Goal: Task Accomplishment & Management: Complete application form

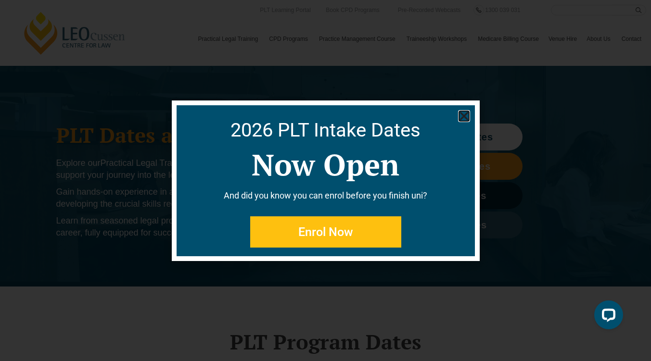
click at [468, 113] on icon "Close" at bounding box center [464, 116] width 12 height 12
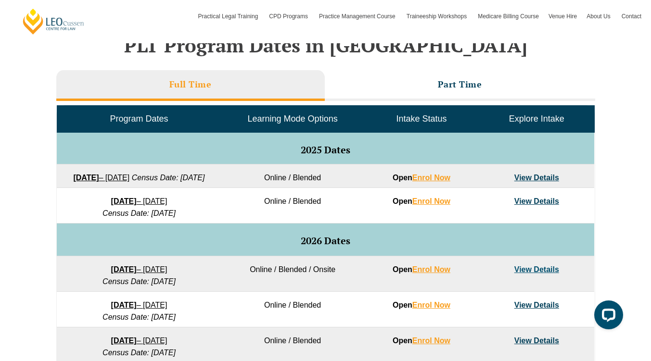
scroll to position [414, 0]
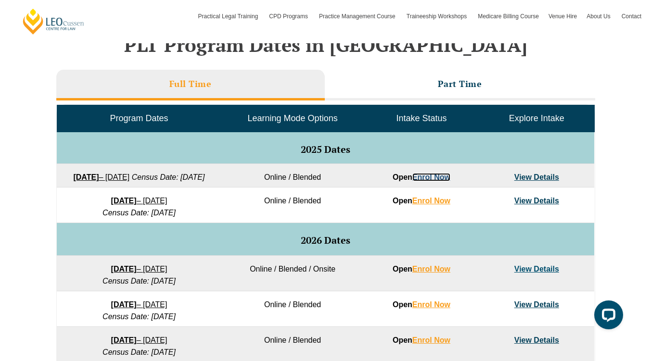
click at [439, 180] on link "Enrol Now" at bounding box center [432, 177] width 38 height 8
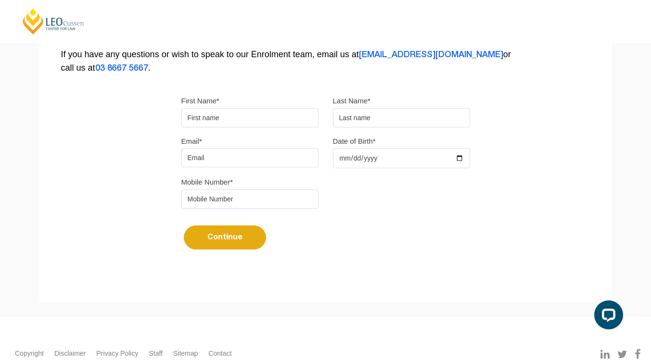
click at [232, 116] on input "First Name*" at bounding box center [249, 117] width 137 height 19
type input "Rebecca"
type input "Sepsakos"
type input "rebecca@sepsakos.com"
type input "1997-02-06"
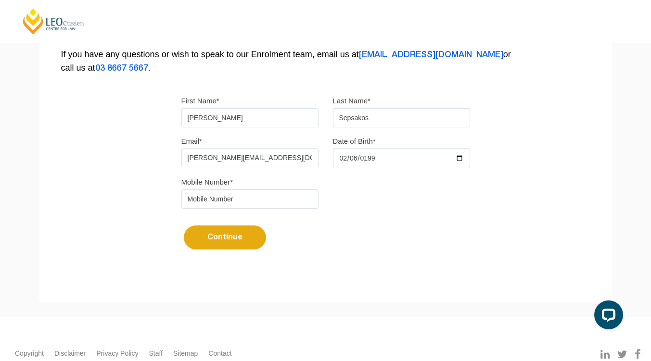
click at [231, 197] on input "tel" at bounding box center [249, 199] width 137 height 19
type input "0422447176"
click at [210, 239] on button "Continue" at bounding box center [225, 238] width 82 height 24
select select
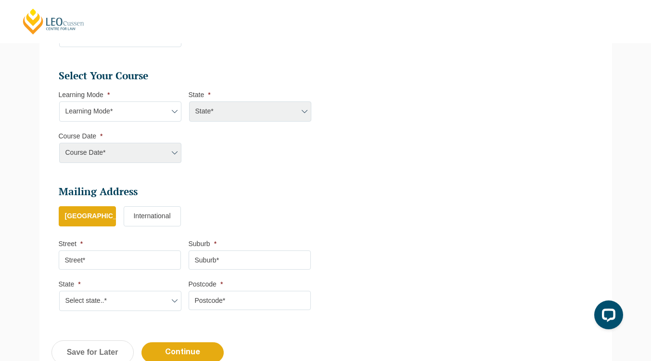
scroll to position [415, 0]
click at [167, 116] on select "Learning Mode* Online Full Time Learning Online Part Time Learning Blended Full…" at bounding box center [120, 112] width 122 height 20
select select "Online Full Time Learning"
click at [59, 102] on select "Learning Mode* Online Full Time Learning Online Part Time Learning Blended Full…" at bounding box center [120, 112] width 122 height 20
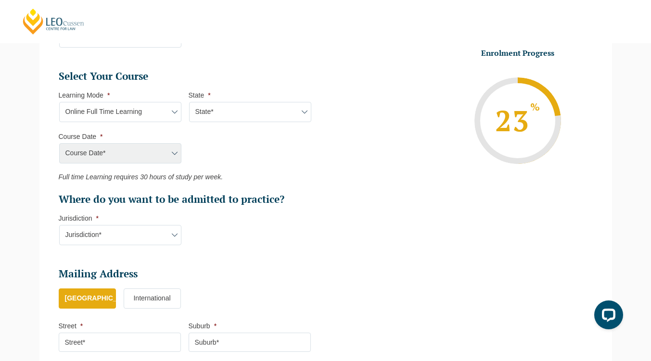
click at [223, 104] on select "State* National (ACT/NSW, VIC, QLD, SA, WA)" at bounding box center [250, 112] width 122 height 20
select select "National (ACT/NSW, VIC, QLD, SA, WA)"
click at [189, 102] on select "State* National (ACT/NSW, VIC, QLD, SA, WA)" at bounding box center [250, 112] width 122 height 20
click at [170, 153] on select "Course Date* September 2025 (22-Sep-2025 to 20-Feb-2026) December 2025 (08-Dec-…" at bounding box center [120, 153] width 122 height 20
select select "September 2025 (22-Sep-2025 to 20-Feb-2026)"
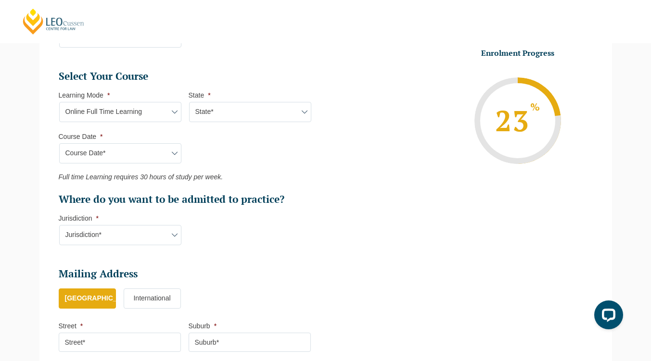
click at [59, 143] on select "Course Date* September 2025 (22-Sep-2025 to 20-Feb-2026) December 2025 (08-Dec-…" at bounding box center [120, 153] width 122 height 20
type input "Intake 10 September 2025 FT"
type input "Practical Legal Training (NAT)"
select select "NAT PLT (SEP) 2025 Full Time Online"
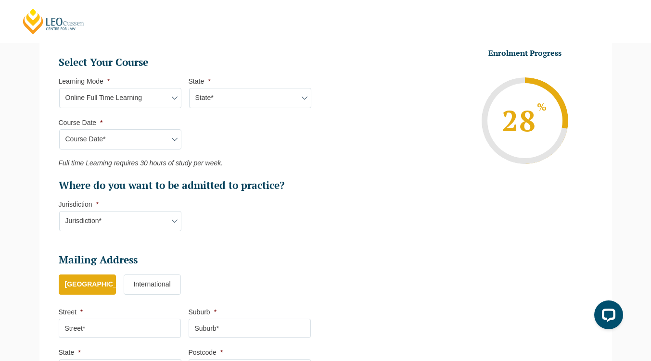
scroll to position [430, 0]
click at [183, 181] on h2 "Where do you want to be admitted to practice?" at bounding box center [185, 185] width 252 height 13
click at [172, 220] on select "Jurisdiction* VIC ACT/NSW SA WA QLD" at bounding box center [120, 221] width 122 height 20
select select "VIC"
click at [59, 211] on select "Jurisdiction* VIC ACT/NSW SA WA QLD" at bounding box center [120, 221] width 122 height 20
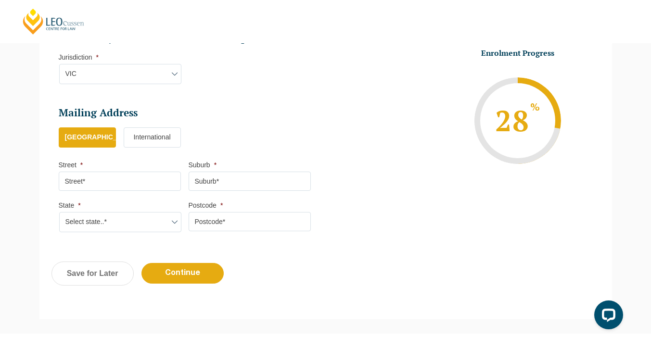
scroll to position [577, 0]
click at [126, 187] on input "Street *" at bounding box center [120, 180] width 122 height 19
click at [262, 142] on ul "Australia International" at bounding box center [189, 142] width 260 height 30
click at [119, 178] on input "Street *" at bounding box center [120, 180] width 122 height 19
type input "14 Gilmore Road"
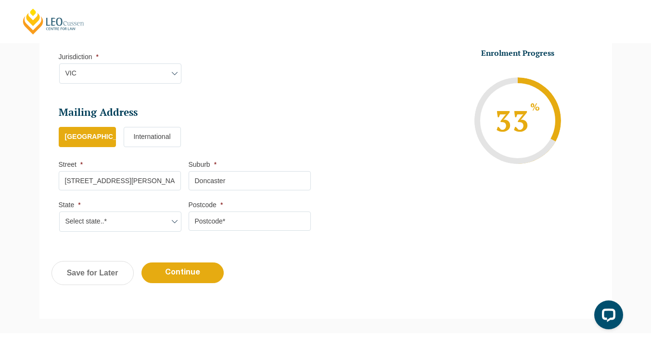
type input "Doncaster"
click at [134, 222] on select "Select state..* VIC WA QLD SA NSW NT ACT TAS" at bounding box center [120, 222] width 122 height 20
select select "VIC"
click at [59, 212] on select "Select state..* VIC WA QLD SA NSW NT ACT TAS" at bounding box center [120, 222] width 122 height 20
click at [204, 219] on input "Postcode *" at bounding box center [250, 221] width 122 height 19
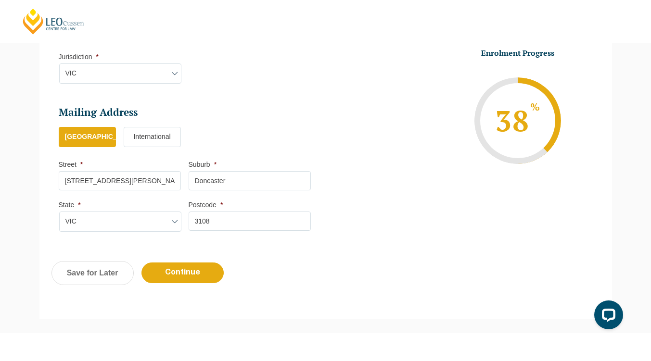
type input "3108"
click at [185, 278] on input "Continue" at bounding box center [183, 273] width 82 height 21
select select "Online Full Time Learning"
select select "National (ACT/NSW, VIC, QLD, SA, WA)"
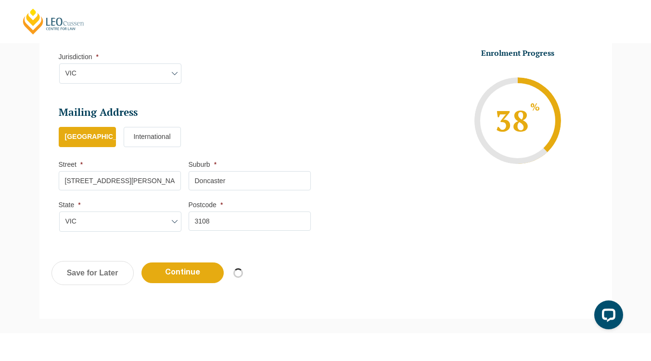
select select
select select "September 2025 (22-Sep-2025 to 20-Feb-2026)"
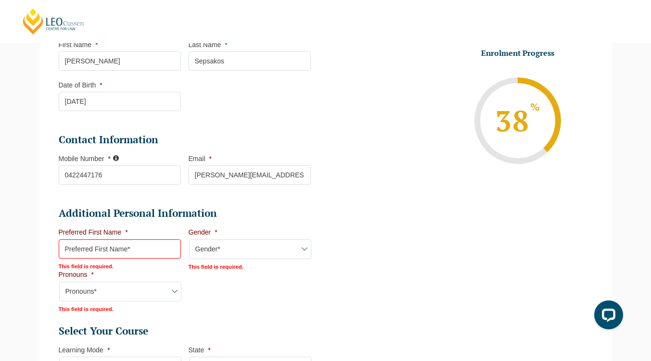
scroll to position [207, 0]
click at [103, 246] on input "Preferred First Name *" at bounding box center [120, 248] width 122 height 19
type input "Rebecca"
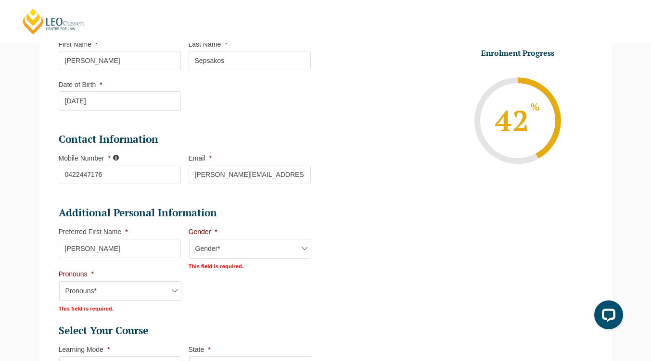
click at [221, 247] on select "Gender* Male Female Nonbinary Intersex Prefer not to disclose Other" at bounding box center [250, 249] width 122 height 20
select select "Female"
click at [189, 239] on select "Gender* Male Female Nonbinary Intersex Prefer not to disclose Other" at bounding box center [250, 249] width 122 height 20
click at [129, 297] on select "Pronouns* She/Her/Hers He/Him/His They/Them/Theirs Other Prefer not to disclose" at bounding box center [120, 291] width 122 height 20
select select "She/Her/Hers"
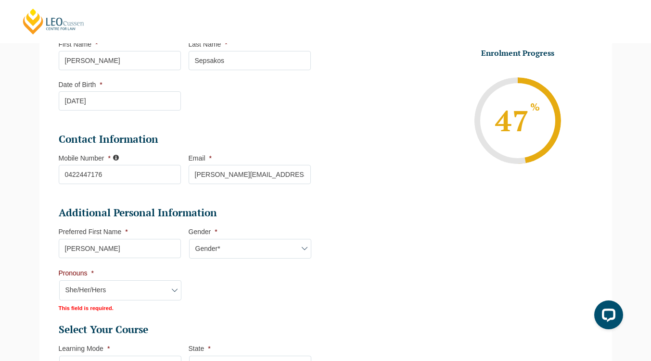
click at [59, 281] on select "Pronouns* She/Her/Hers He/Him/His They/Them/Theirs Other Prefer not to disclose" at bounding box center [120, 291] width 122 height 20
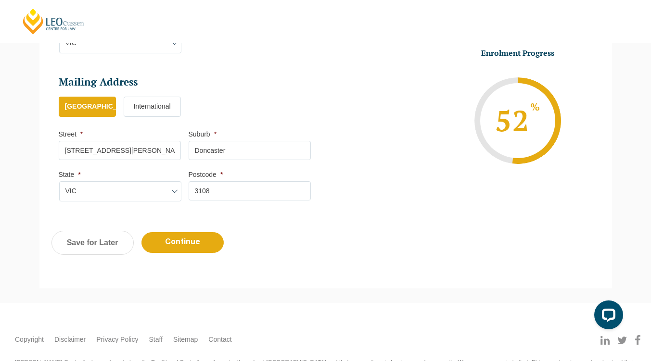
scroll to position [654, 0]
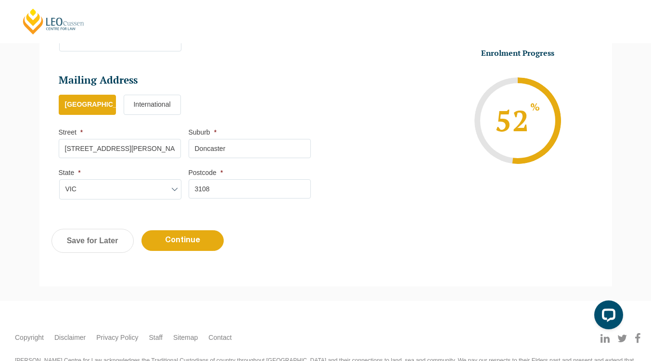
click at [189, 243] on input "Continue" at bounding box center [183, 241] width 82 height 21
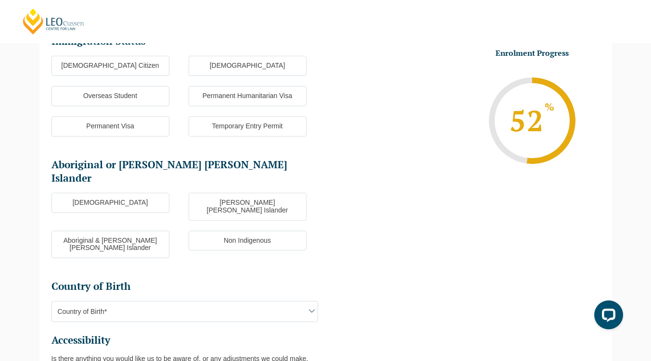
click at [414, 164] on ul "Immigration Status Immigration Status * Australian Citizen New Zealand Citizen …" at bounding box center [326, 222] width 549 height 378
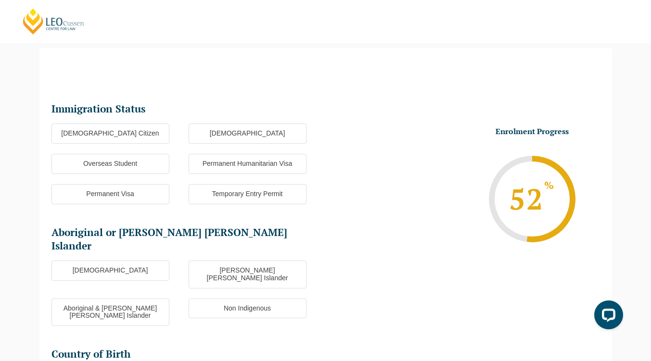
scroll to position [0, 0]
click at [129, 134] on label "Australian Citizen" at bounding box center [111, 134] width 118 height 20
click at [0, 0] on input "Australian Citizen" at bounding box center [0, 0] width 0 height 0
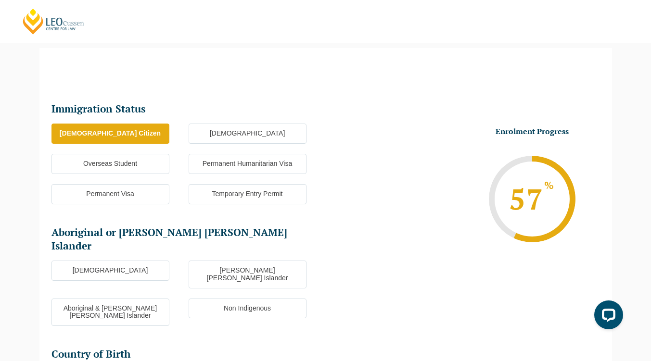
click at [263, 299] on label "Non Indigenous" at bounding box center [248, 309] width 118 height 20
click at [0, 0] on input "Non Indigenous" at bounding box center [0, 0] width 0 height 0
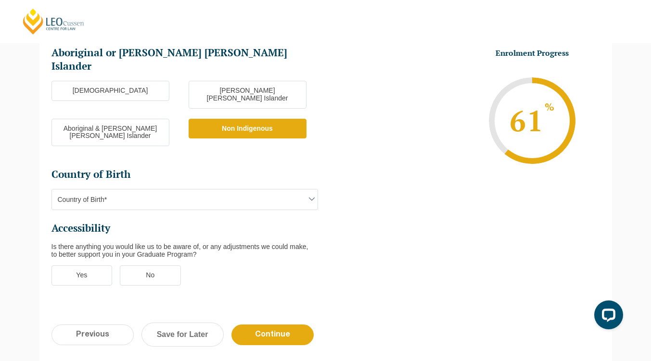
scroll to position [264, 0]
click at [297, 189] on span "Country of Birth*" at bounding box center [185, 199] width 266 height 20
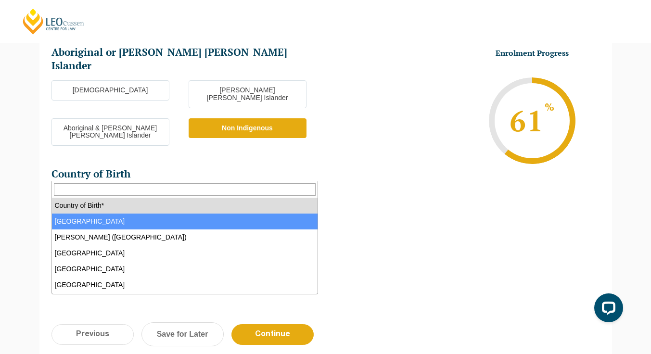
select select "Australia 1101"
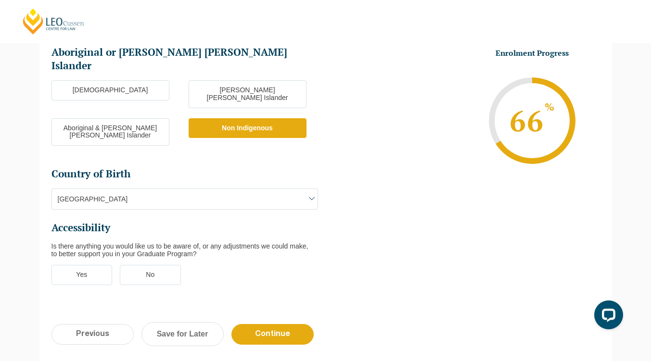
click at [171, 265] on label "No" at bounding box center [150, 275] width 61 height 20
click at [0, 0] on input "No" at bounding box center [0, 0] width 0 height 0
click at [296, 324] on input "Continue" at bounding box center [273, 334] width 82 height 21
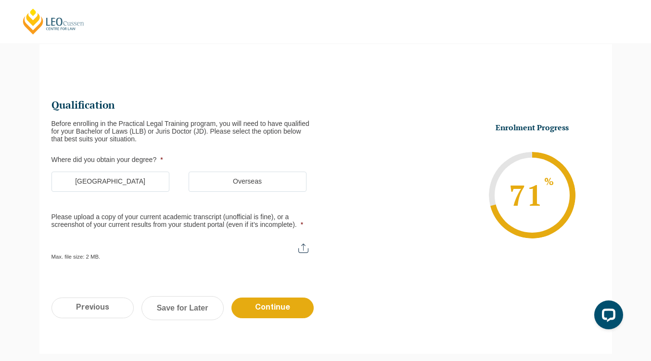
scroll to position [83, 0]
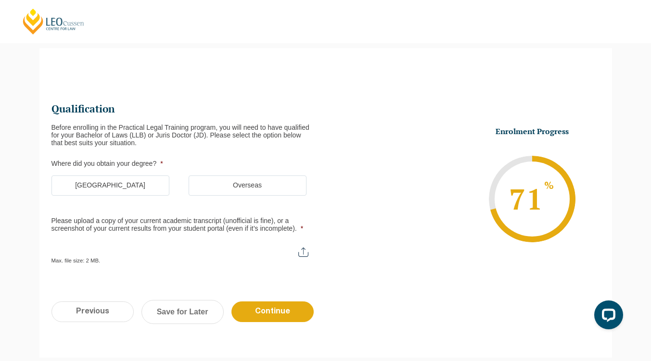
click at [121, 182] on label "Australia" at bounding box center [111, 186] width 118 height 20
click at [0, 0] on input "Australia" at bounding box center [0, 0] width 0 height 0
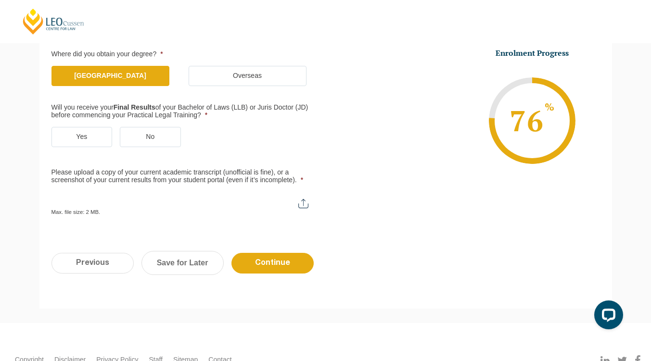
scroll to position [194, 0]
click at [91, 131] on label "Yes" at bounding box center [82, 137] width 61 height 20
click at [0, 0] on input "Yes" at bounding box center [0, 0] width 0 height 0
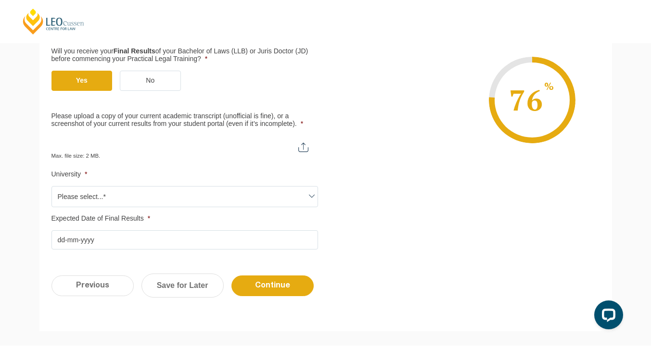
scroll to position [250, 0]
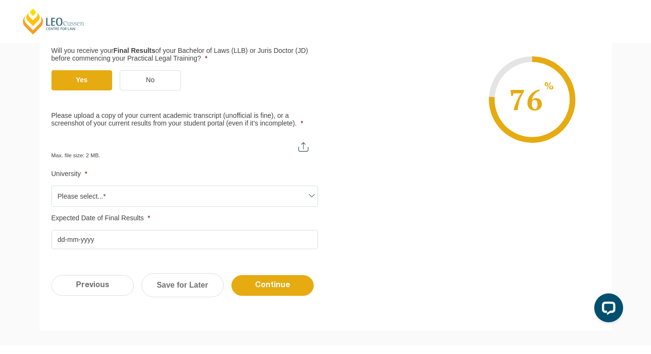
click at [235, 194] on span "Please select...*" at bounding box center [185, 196] width 266 height 20
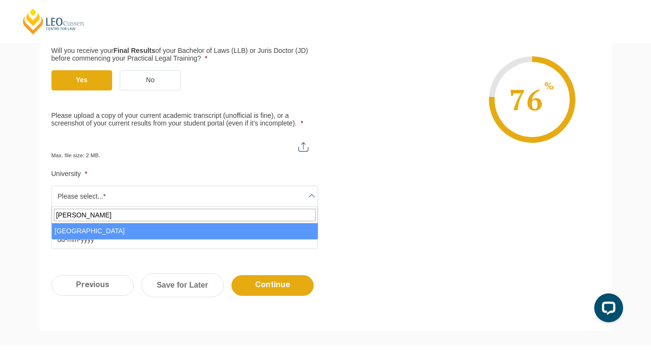
type input "mel"
select select "University of Melbourne"
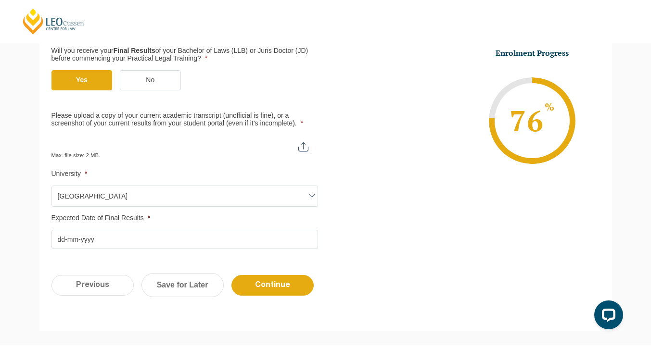
click at [163, 149] on input "Please upload a copy of your current academic transcript (unofficial is fine), …" at bounding box center [185, 143] width 267 height 16
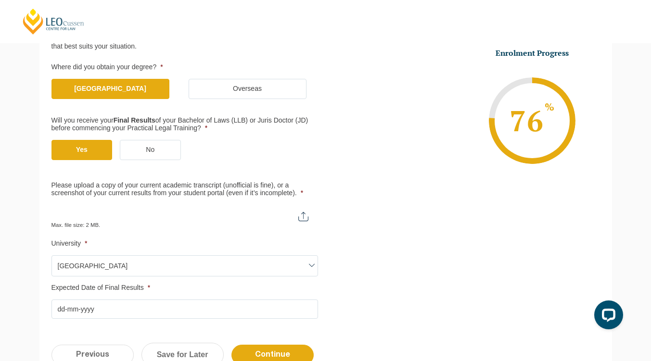
scroll to position [181, 0]
click at [308, 218] on input "Please upload a copy of your current academic transcript (unofficial is fine), …" at bounding box center [185, 213] width 267 height 16
type input "C:\fakepath\Transcript.pdf"
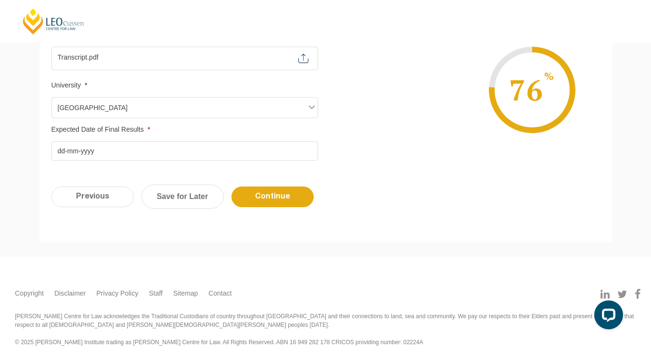
scroll to position [319, 0]
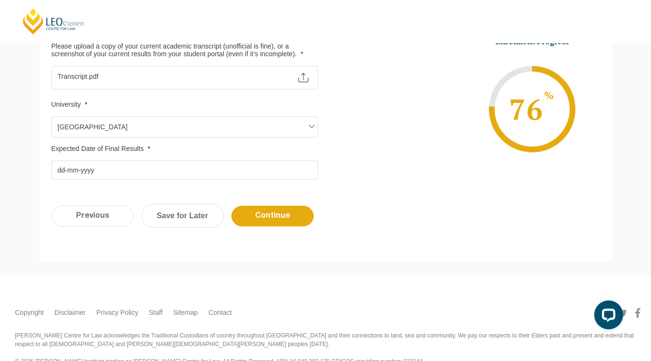
click at [264, 174] on input "Expected Date of Final Results *" at bounding box center [185, 170] width 267 height 19
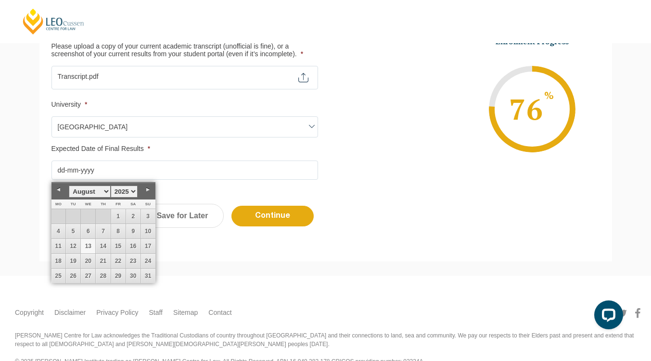
click at [104, 194] on select "January February March April May June July August September October November De…" at bounding box center [89, 192] width 41 height 12
click at [120, 275] on link "28" at bounding box center [118, 276] width 14 height 14
type input "28-02-2025"
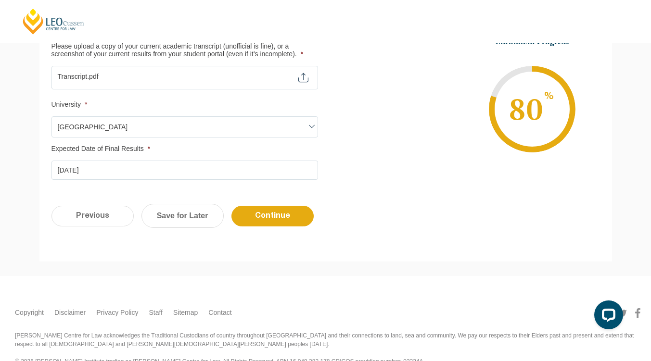
click at [283, 217] on input "Continue" at bounding box center [273, 216] width 82 height 21
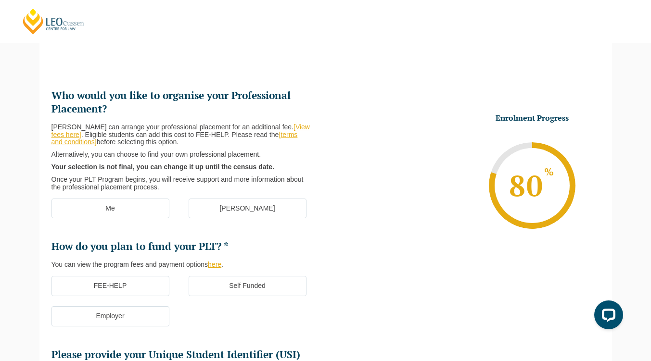
scroll to position [83, 0]
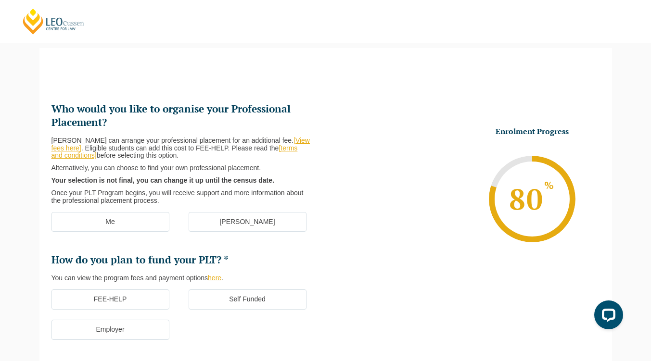
click at [134, 223] on label "Me" at bounding box center [111, 222] width 118 height 20
click at [0, 0] on input "Me" at bounding box center [0, 0] width 0 height 0
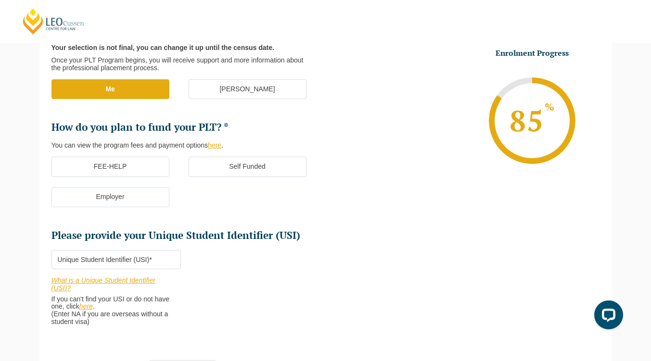
scroll to position [217, 0]
click at [154, 172] on label "FEE-HELP" at bounding box center [111, 166] width 118 height 20
click at [0, 0] on input "FEE-HELP" at bounding box center [0, 0] width 0 height 0
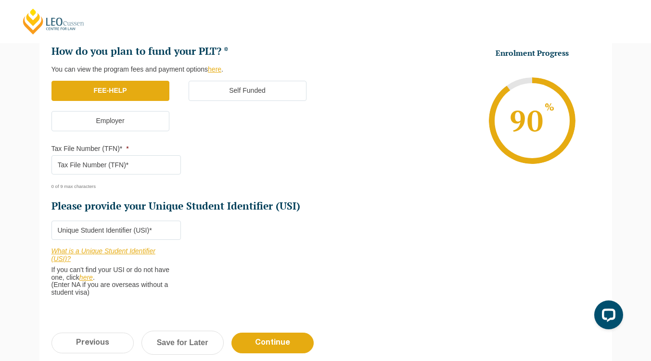
scroll to position [293, 0]
click at [151, 171] on input "Tax File Number (TFN)* *" at bounding box center [116, 164] width 129 height 19
type input "361467237"
click at [160, 228] on input "Please provide your Unique Student Identifier (USI) *" at bounding box center [116, 229] width 129 height 19
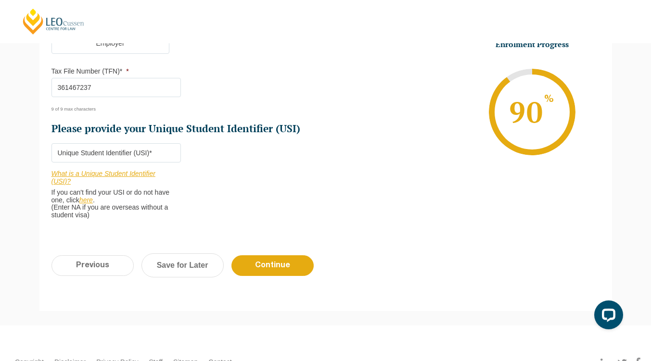
scroll to position [370, 0]
click at [444, 299] on form "Step 5 of 6 83% Congratulations! You’re taking the first step to being a Qualif…" at bounding box center [325, 36] width 573 height 550
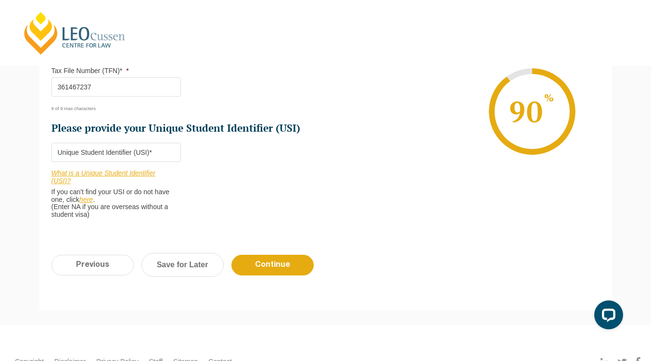
click at [159, 155] on input "Please provide your Unique Student Identifier (USI) *" at bounding box center [116, 152] width 129 height 19
paste input "A5AYQ6E5ME"
type input "A5AYQ6E5ME"
click at [267, 271] on input "Continue" at bounding box center [273, 265] width 82 height 21
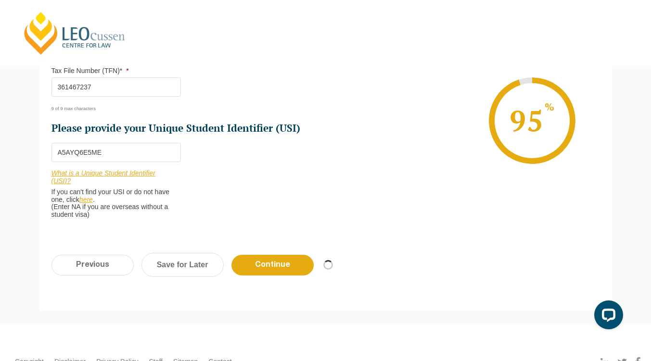
click at [267, 271] on input "Continue" at bounding box center [273, 265] width 82 height 21
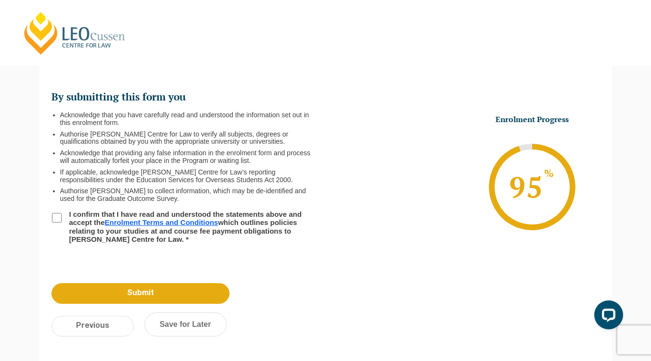
scroll to position [83, 0]
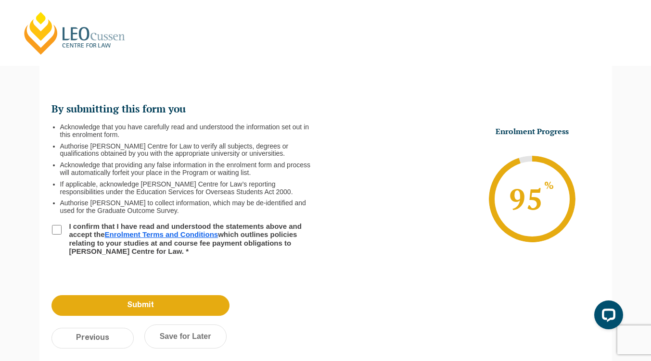
click at [58, 224] on li "I confirm that I have read and understood the statements above and accept the E…" at bounding box center [189, 238] width 274 height 33
click at [57, 225] on input "I confirm that I have read and understood the statements above and accept the E…" at bounding box center [57, 230] width 10 height 10
checkbox input "true"
click at [123, 304] on input "Submit" at bounding box center [141, 306] width 178 height 21
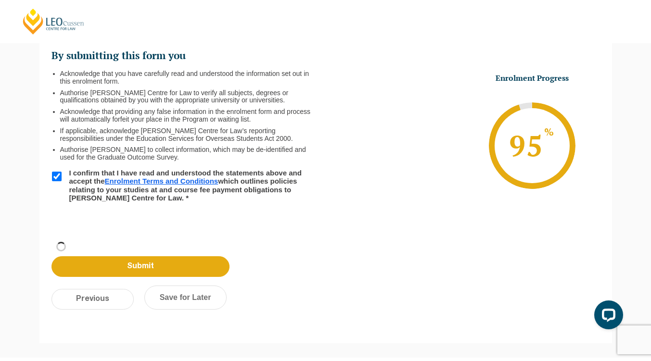
scroll to position [136, 0]
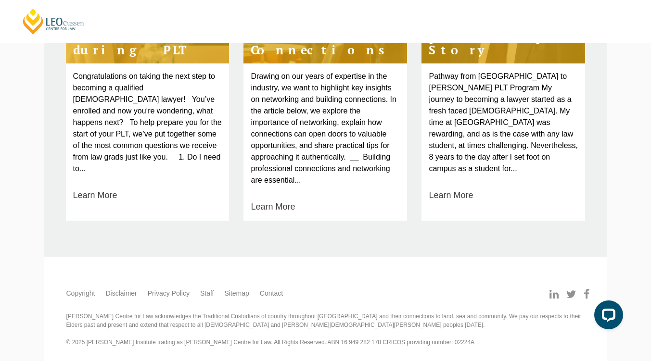
scroll to position [797, 0]
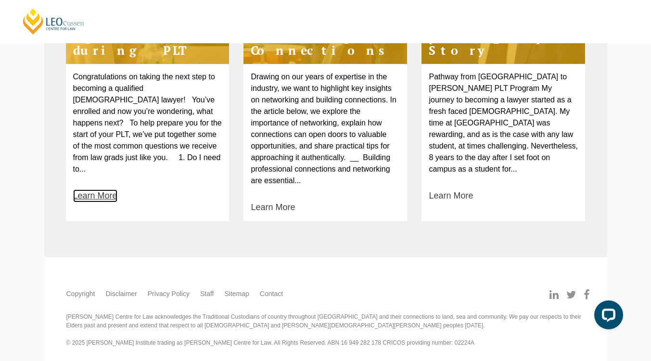
click at [103, 190] on link "Learn More" at bounding box center [95, 196] width 44 height 13
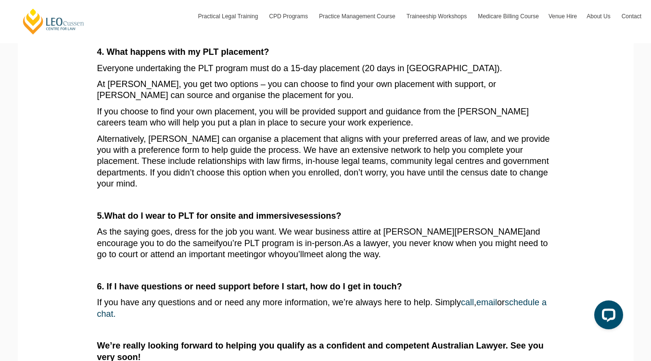
scroll to position [555, 0]
